Goal: Transaction & Acquisition: Purchase product/service

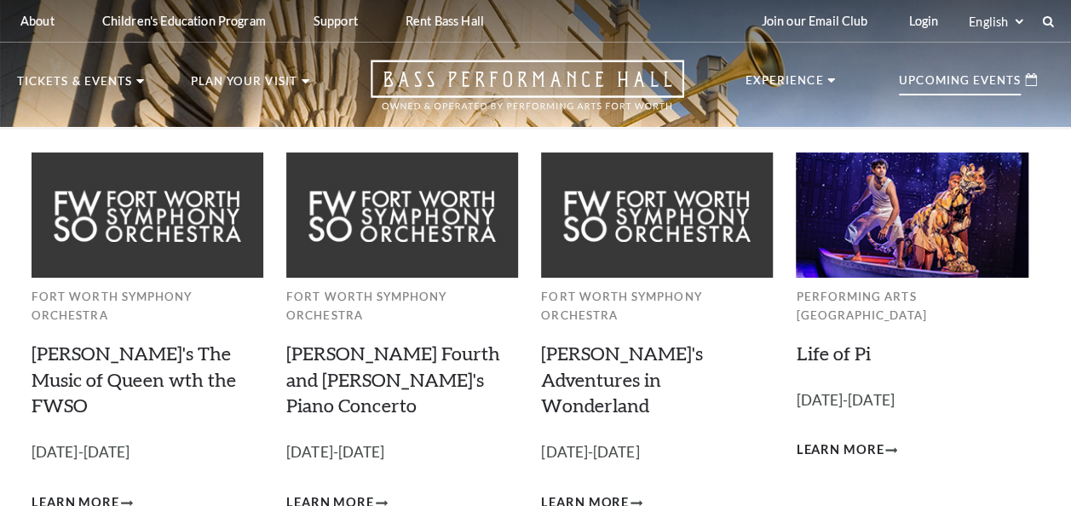
click at [993, 82] on p "Upcoming Events" at bounding box center [960, 85] width 122 height 20
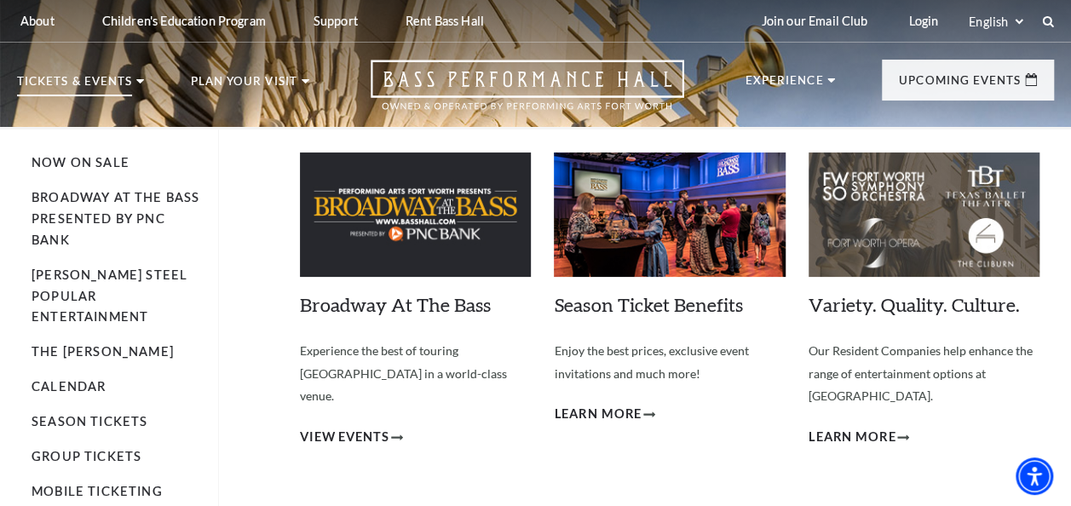
click at [82, 87] on p "Tickets & Events" at bounding box center [74, 86] width 115 height 20
click at [78, 86] on p "Tickets & Events" at bounding box center [74, 86] width 115 height 20
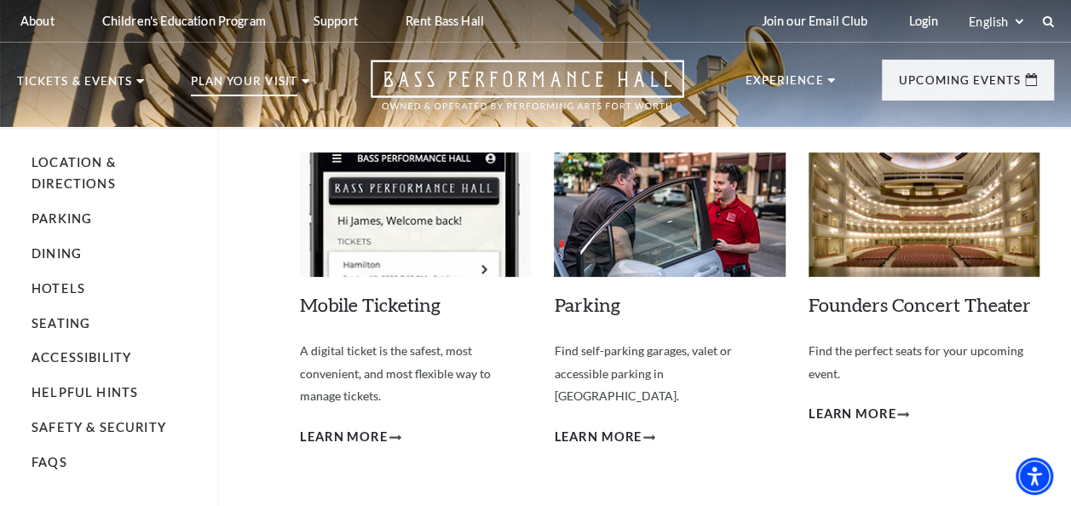
click at [221, 76] on p "Plan Your Visit" at bounding box center [244, 86] width 106 height 20
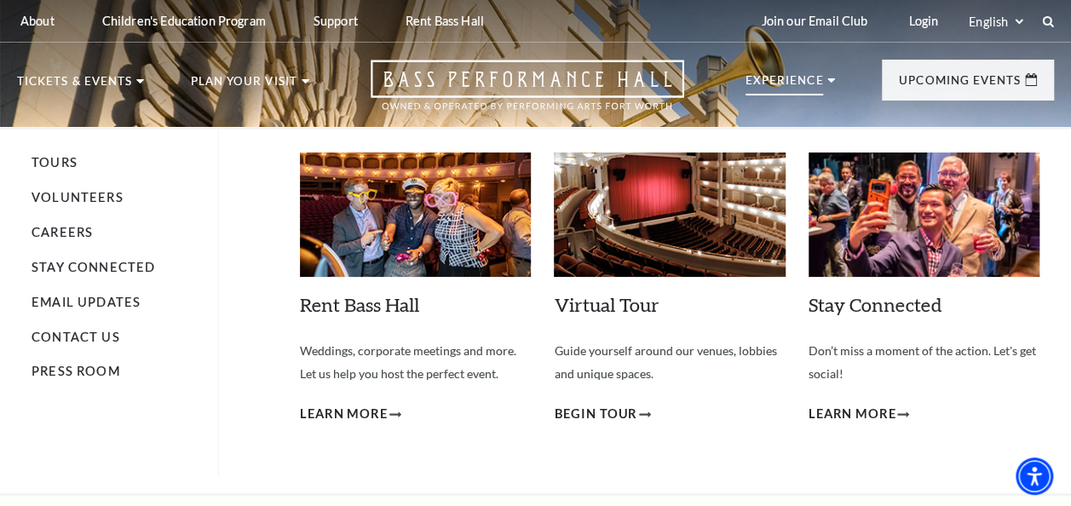
click at [805, 92] on p "Experience" at bounding box center [784, 85] width 78 height 20
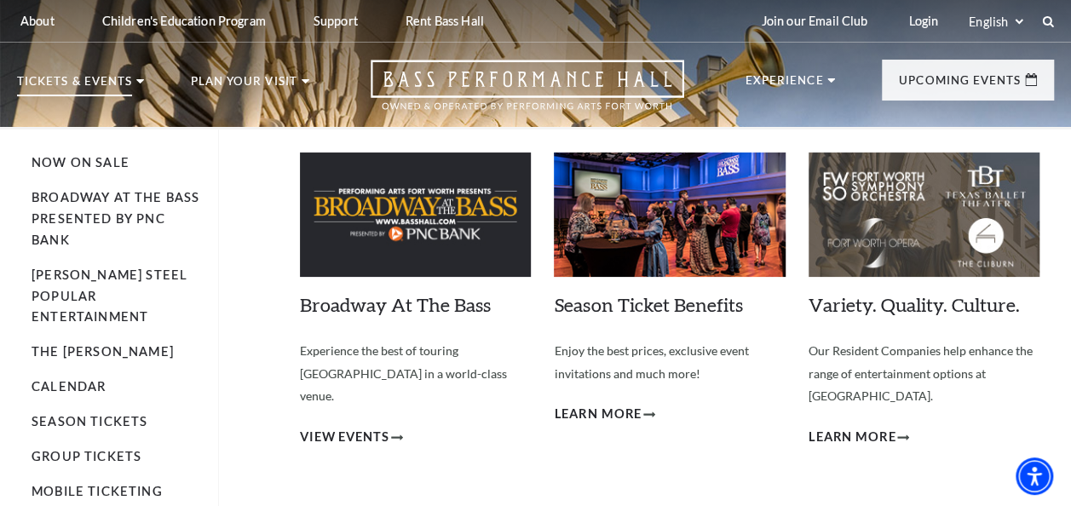
click at [80, 93] on p "Tickets & Events" at bounding box center [74, 86] width 115 height 20
click at [65, 162] on link "Now On Sale" at bounding box center [81, 162] width 98 height 14
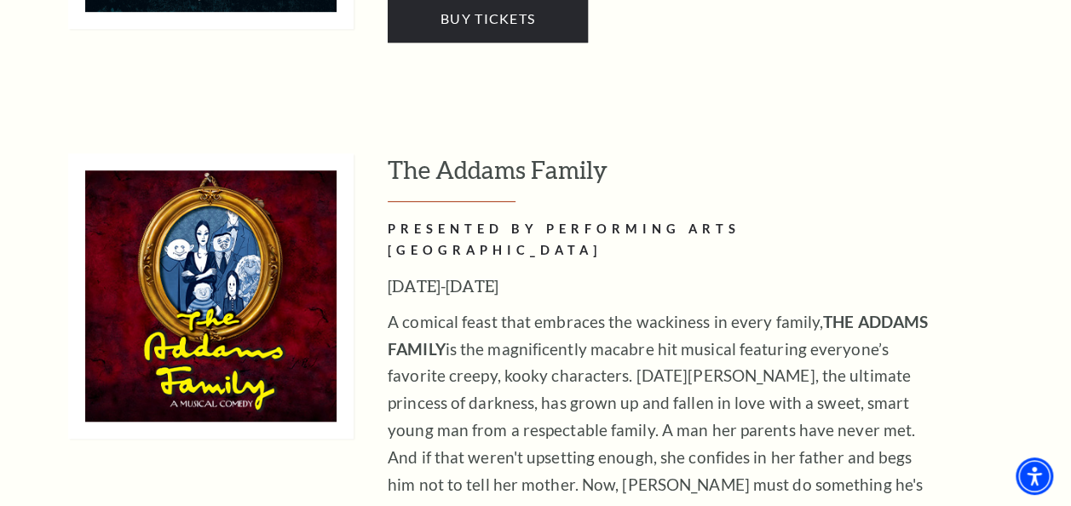
scroll to position [3720, 0]
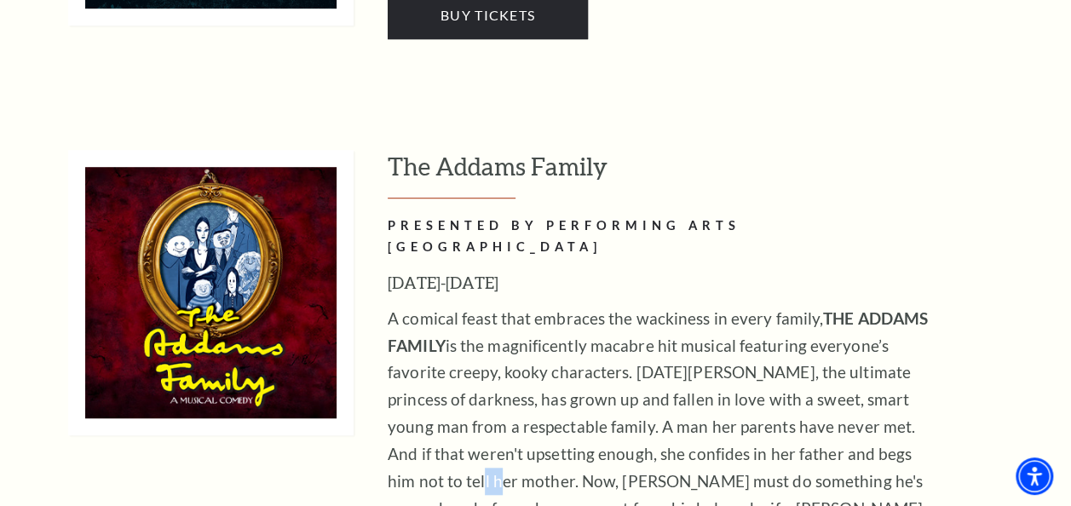
click at [992, 150] on div "The Addams Family PRESENTED BY PERFORMING ARTS FORT WORTH October 24-26, 2025 A…" at bounding box center [721, 444] width 666 height 589
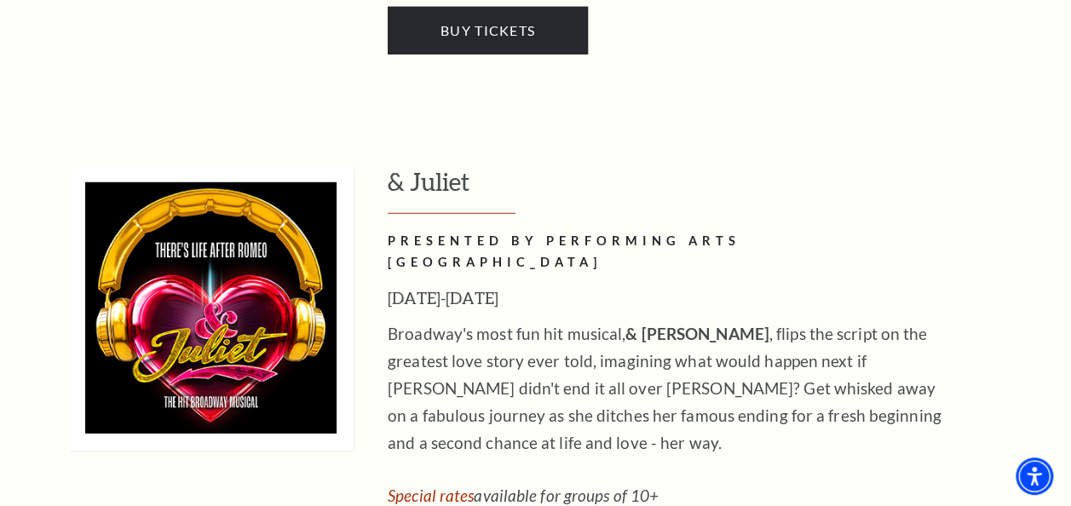
scroll to position [5668, 0]
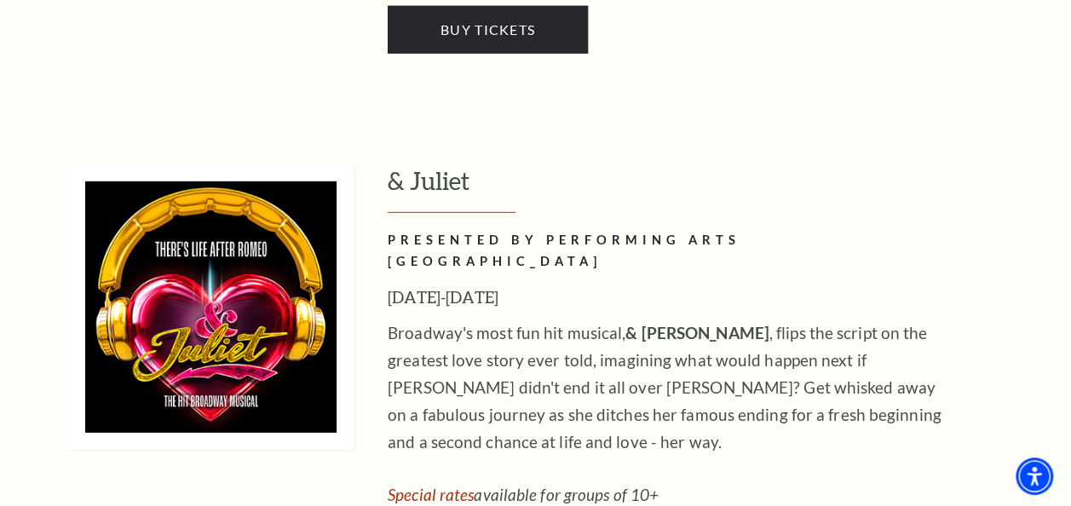
click at [914, 319] on div "Broadway's most fun hit musical, & JULIET , flips the script on the greatest lo…" at bounding box center [665, 440] width 554 height 242
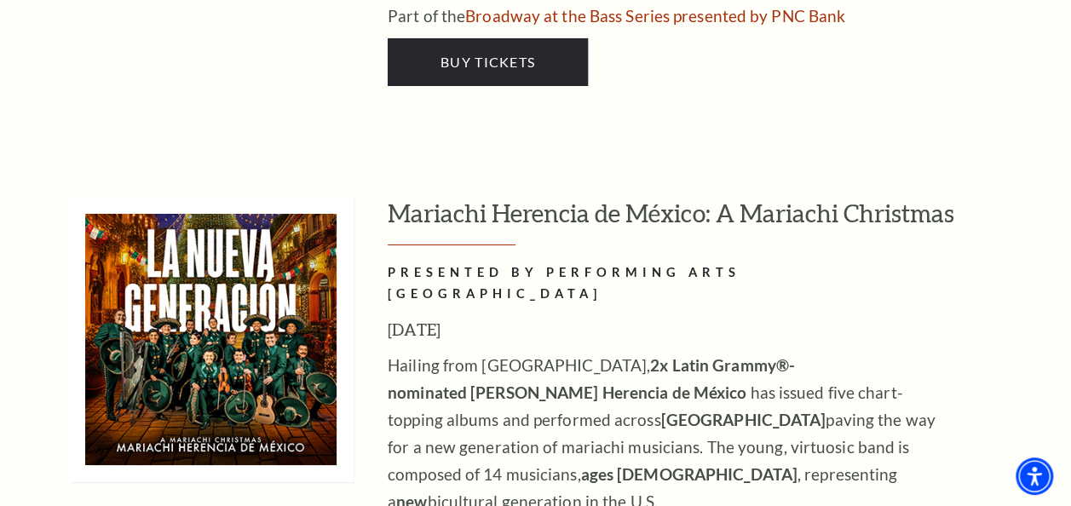
scroll to position [6201, 0]
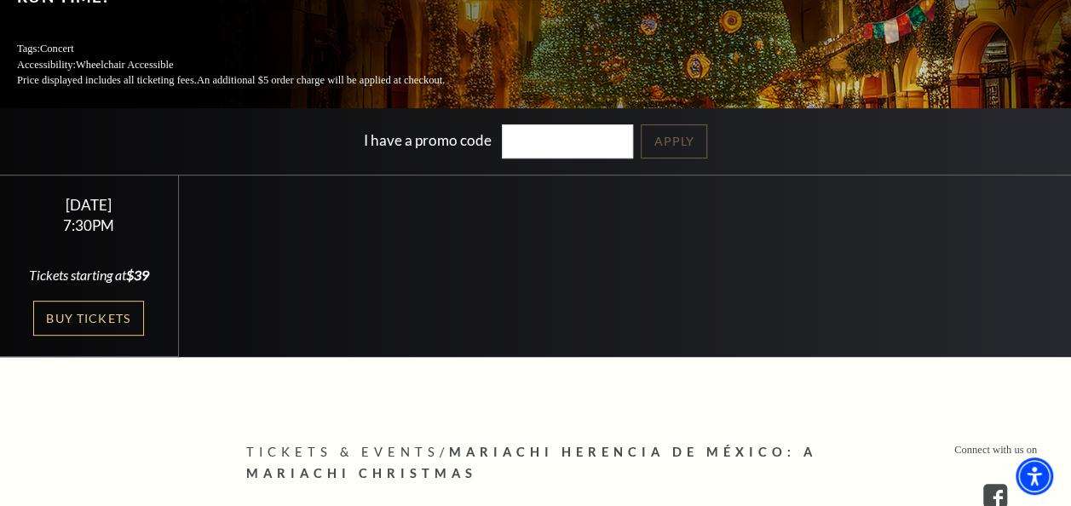
scroll to position [282, 0]
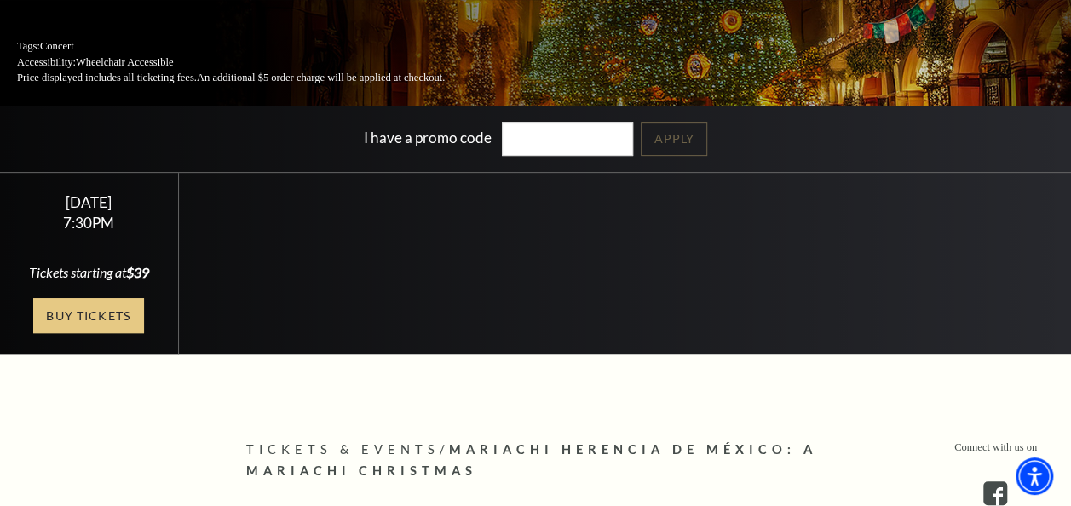
click at [111, 324] on link "Buy Tickets" at bounding box center [88, 315] width 111 height 35
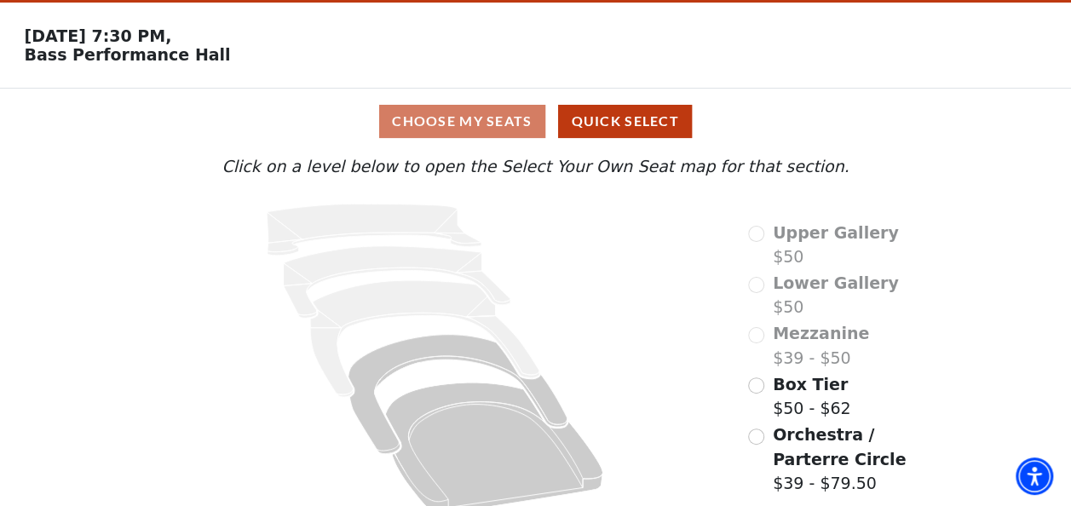
scroll to position [75, 0]
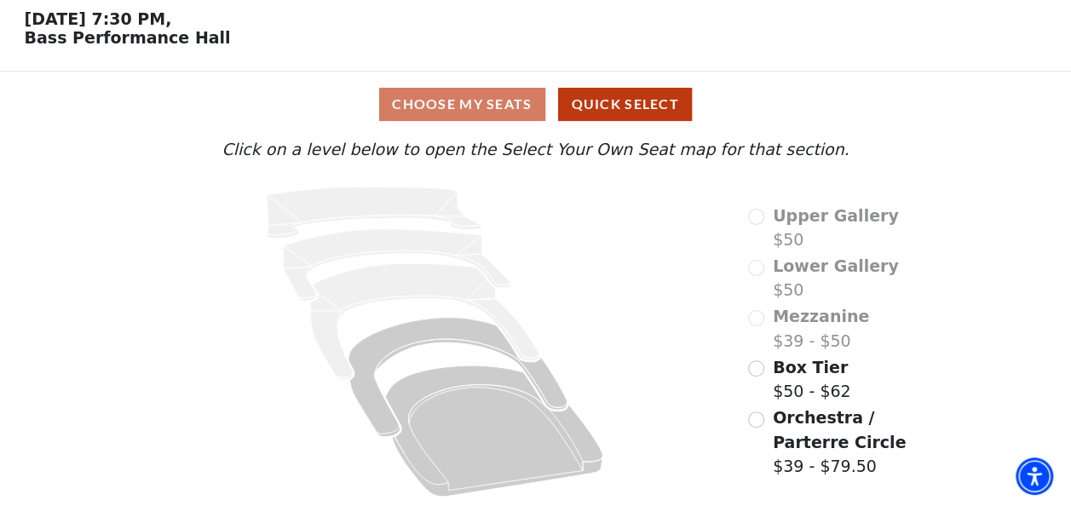
click at [509, 116] on div "Choose My Seats Quick Select" at bounding box center [535, 104] width 803 height 33
click at [763, 372] on div "Box Tier $50 - $62" at bounding box center [799, 379] width 102 height 49
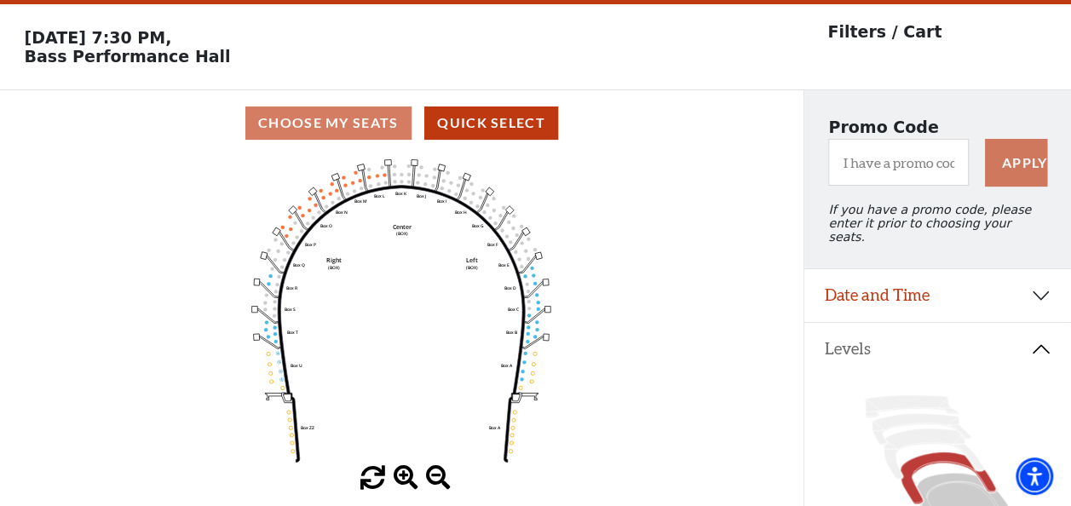
scroll to position [78, 0]
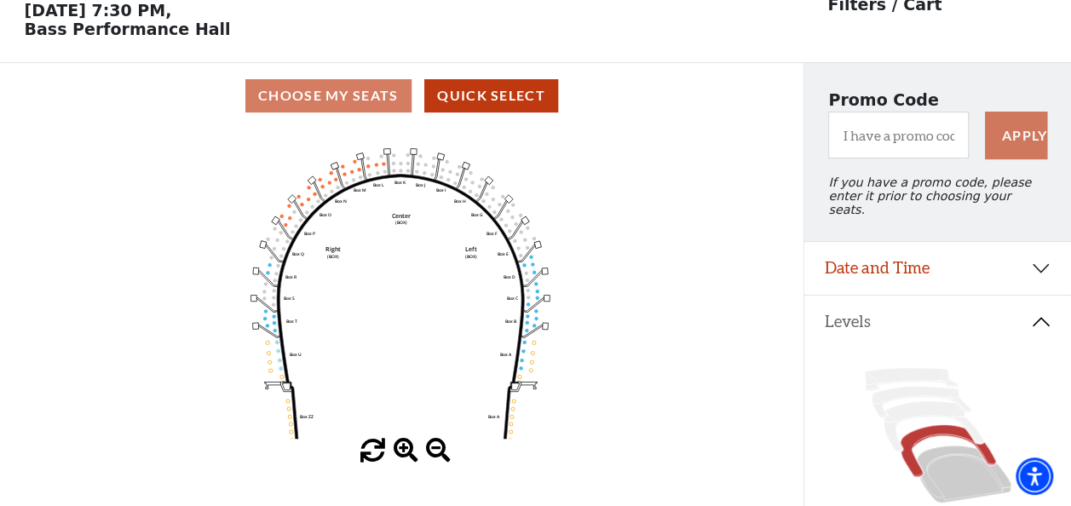
click at [1039, 322] on button "Levels" at bounding box center [937, 322] width 267 height 53
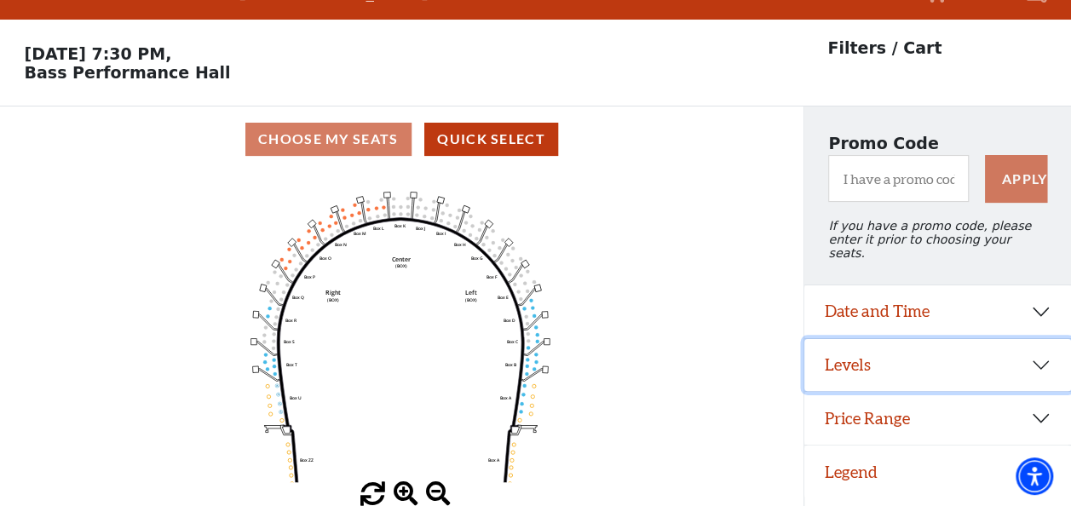
scroll to position [39, 0]
click at [1044, 358] on button "Levels" at bounding box center [937, 365] width 267 height 53
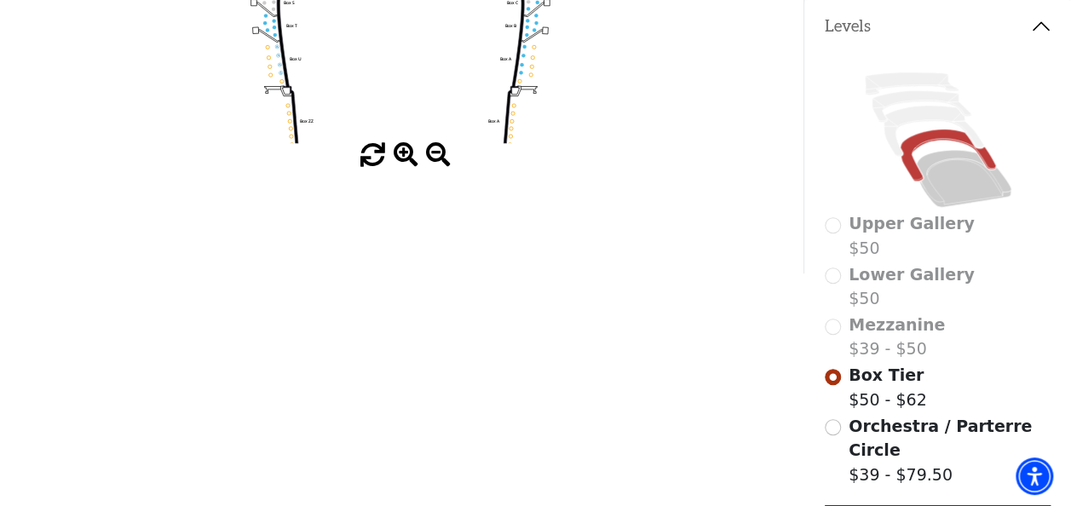
scroll to position [377, 0]
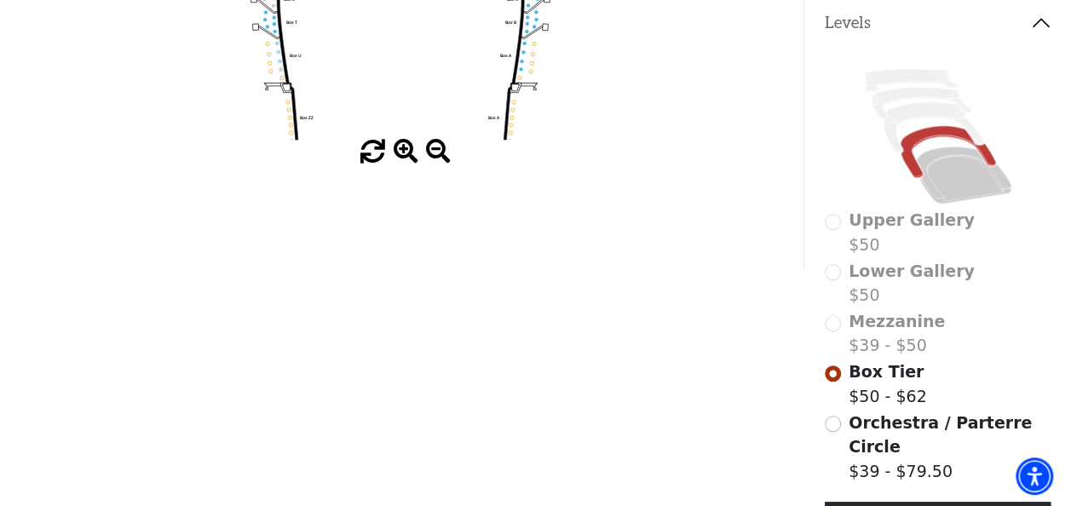
click at [850, 429] on label "Orchestra / Parterre Circle $39 - $79.50" at bounding box center [949, 447] width 202 height 73
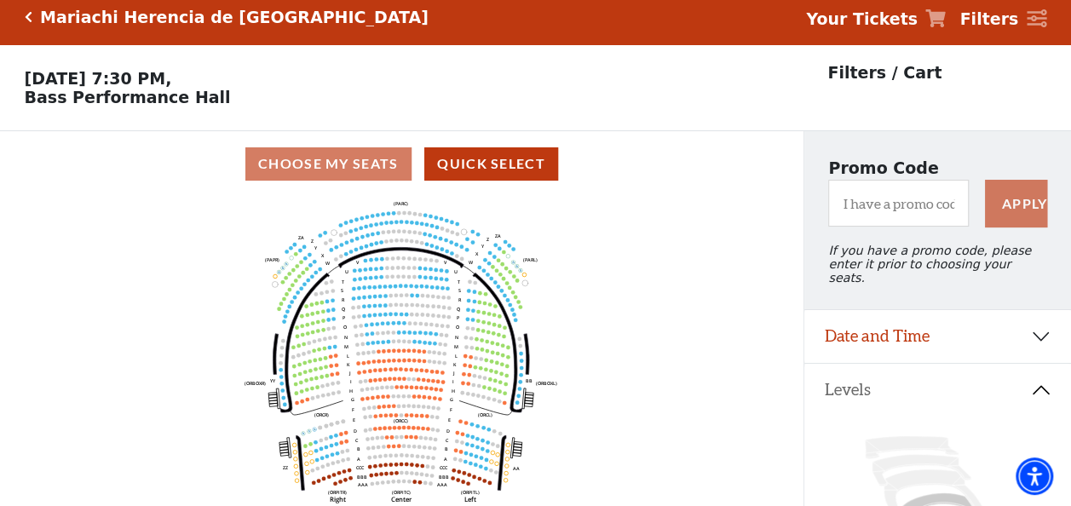
scroll to position [78, 0]
